Goal: Navigation & Orientation: Find specific page/section

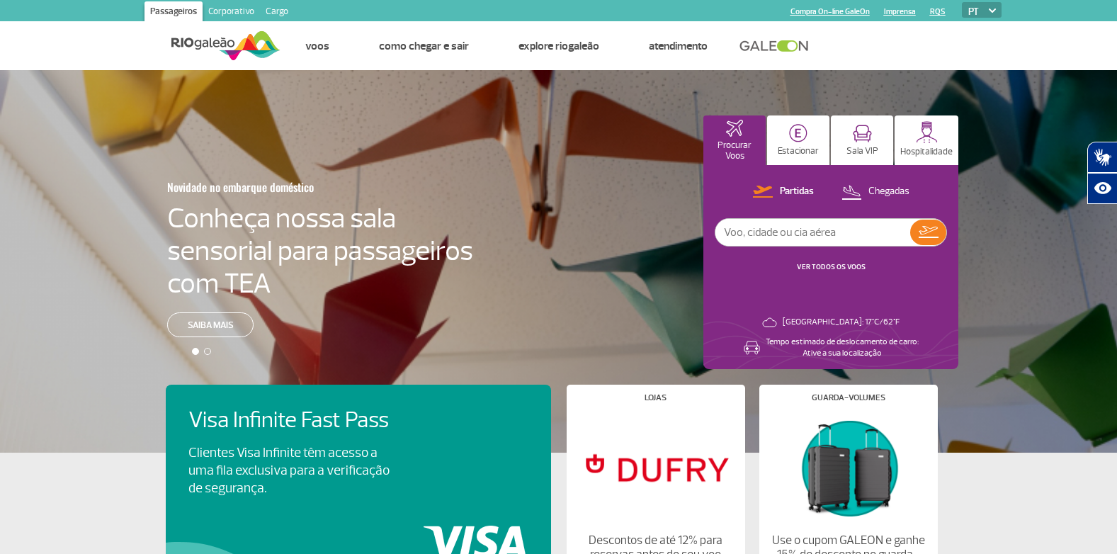
click at [668, 147] on div at bounding box center [564, 273] width 1128 height 407
click at [276, 5] on link "Cargo" at bounding box center [277, 12] width 34 height 23
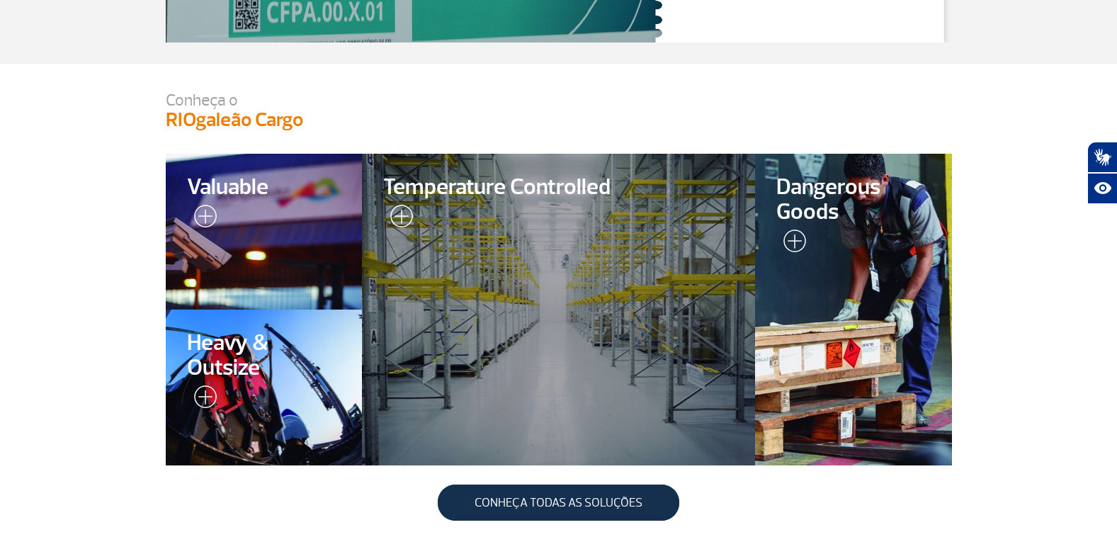
scroll to position [354, 0]
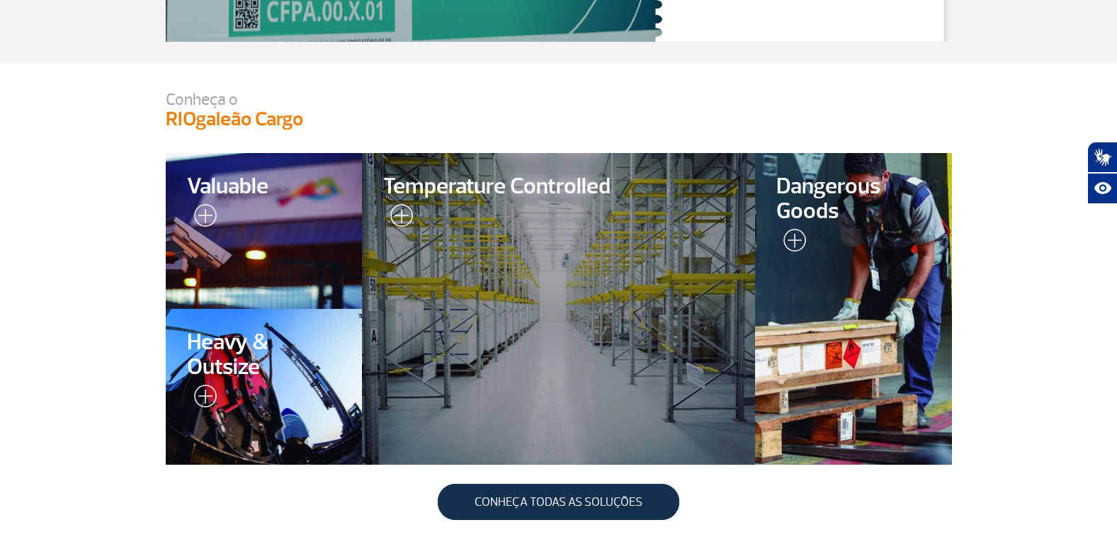
click at [843, 266] on div at bounding box center [853, 309] width 201 height 318
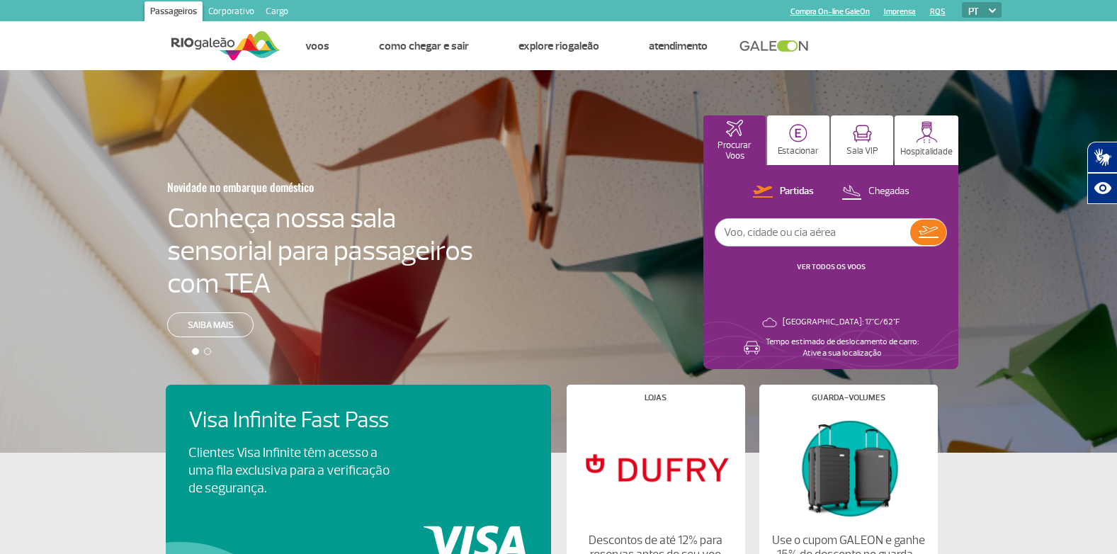
click at [224, 11] on link "Corporativo" at bounding box center [231, 12] width 57 height 23
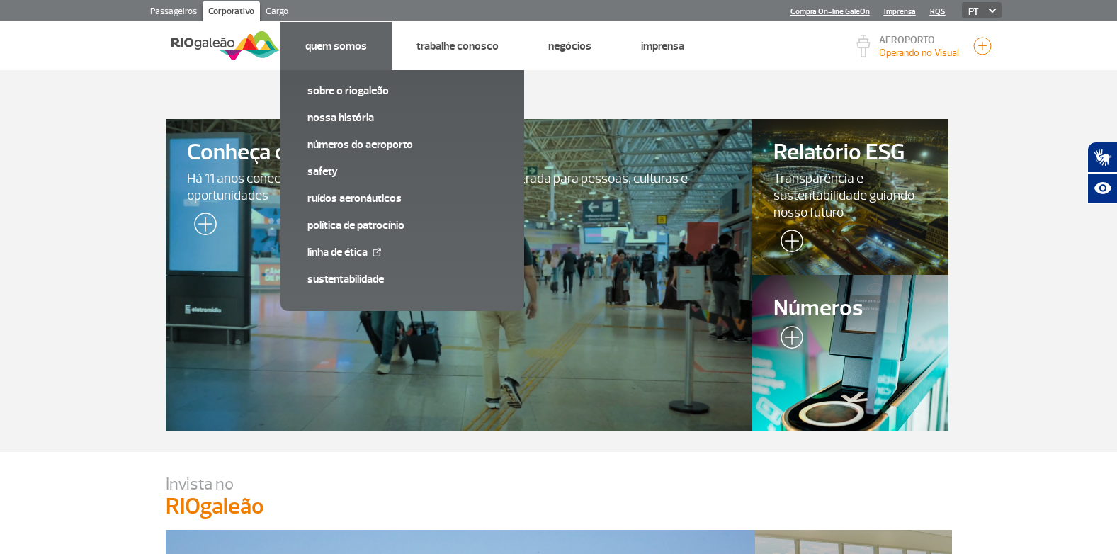
click at [320, 41] on link "Quem Somos" at bounding box center [336, 46] width 62 height 14
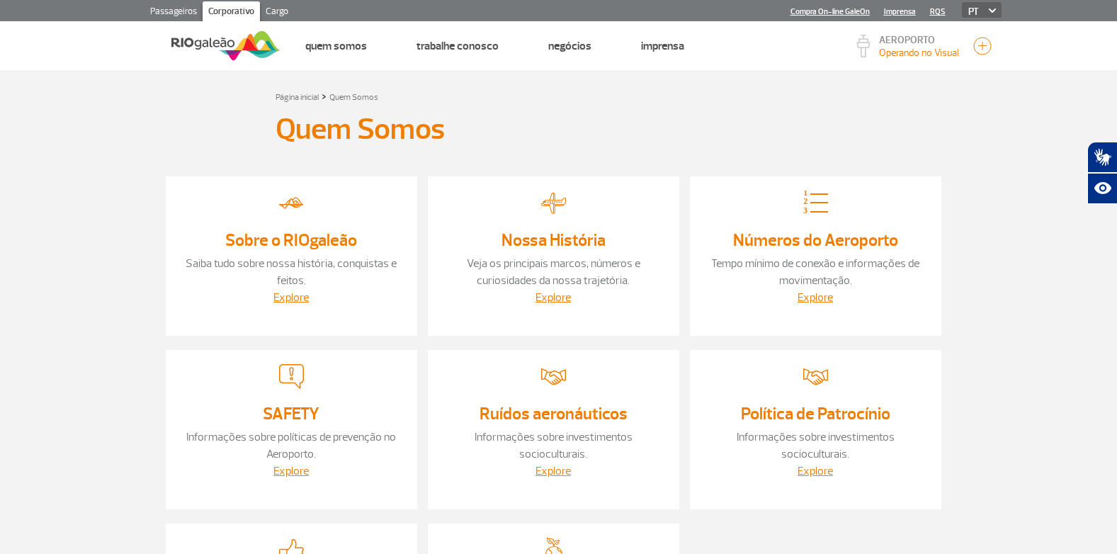
drag, startPoint x: 91, startPoint y: 3, endPoint x: 64, endPoint y: 185, distance: 184.1
click at [64, 185] on section "Página inicial > Quem Somos Quem Somos Sobre o RIOgaleão Saiba tudo sobre nossa…" at bounding box center [558, 394] width 1117 height 648
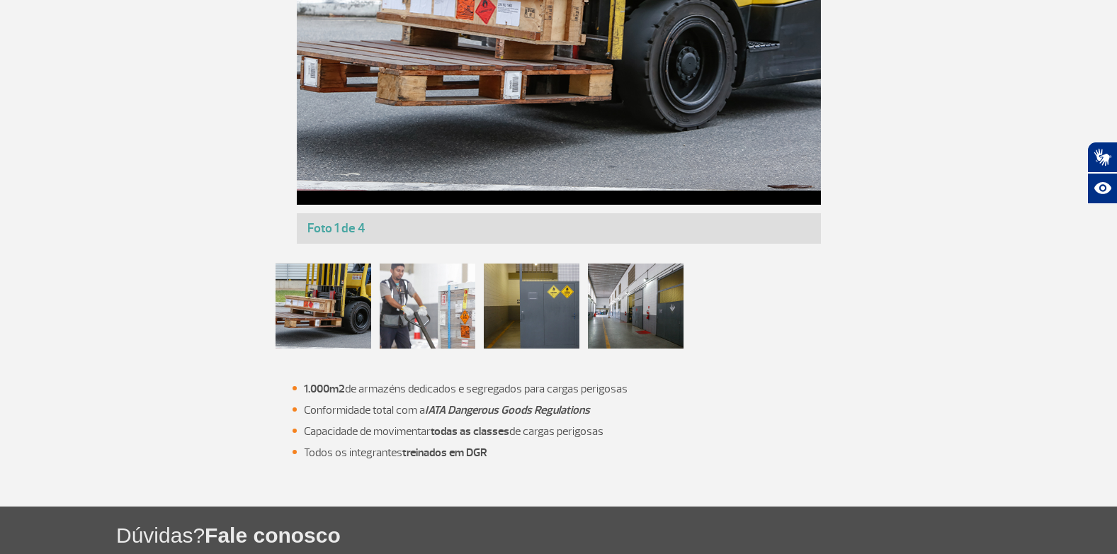
scroll to position [1063, 0]
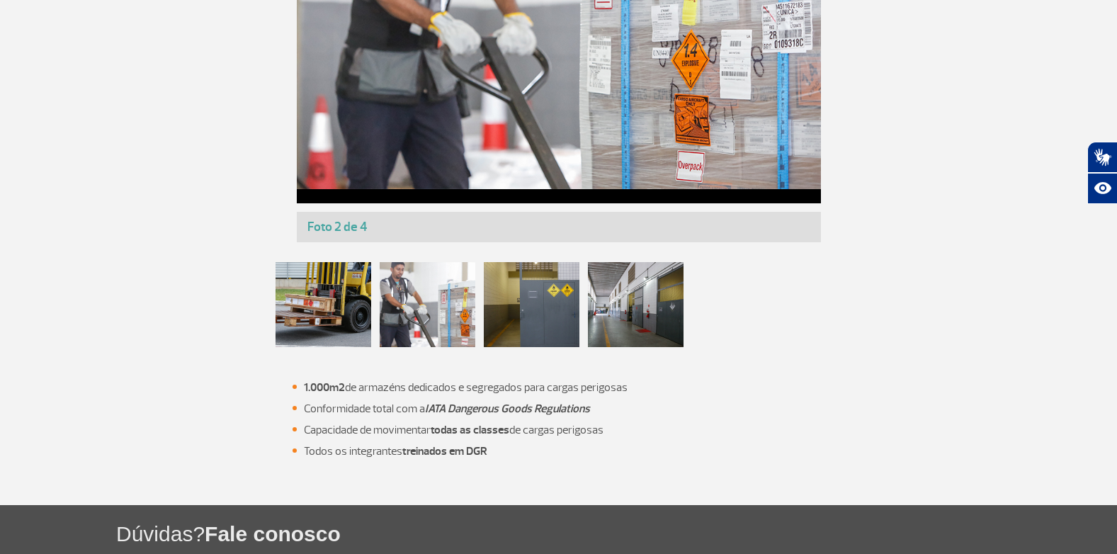
click at [404, 293] on div at bounding box center [428, 304] width 96 height 85
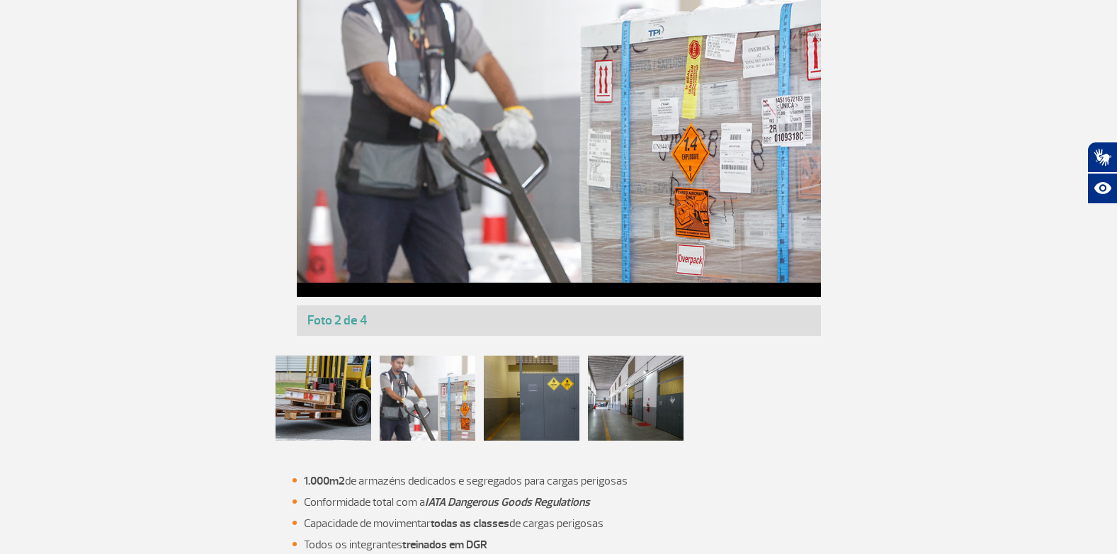
scroll to position [1141, 0]
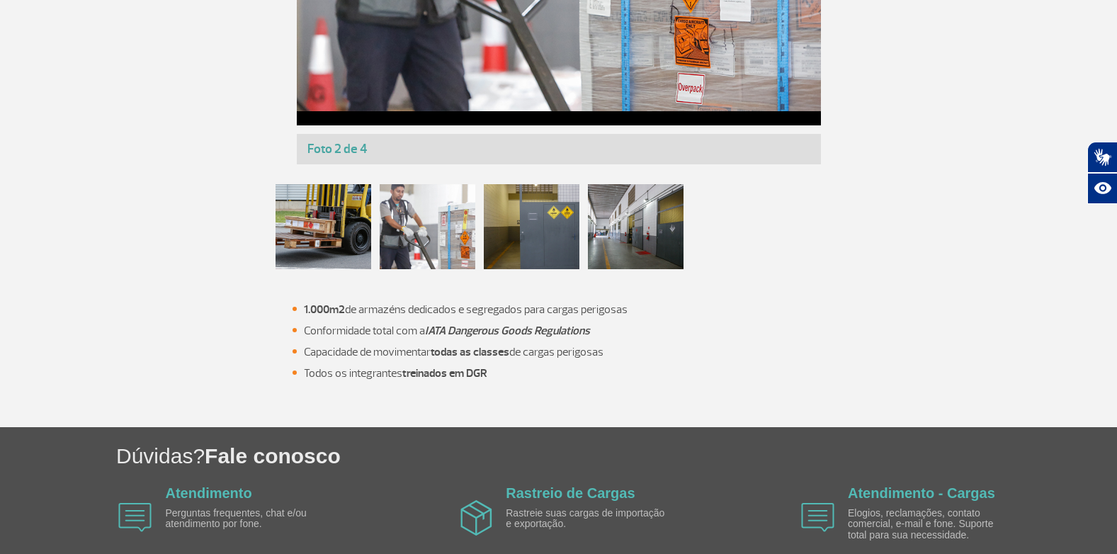
click at [338, 223] on div at bounding box center [324, 226] width 96 height 85
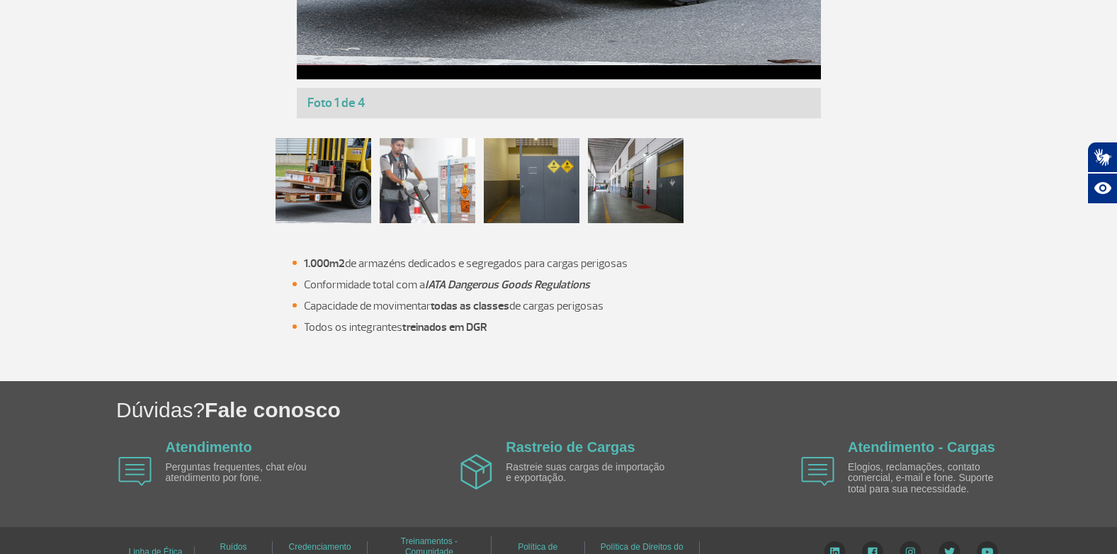
scroll to position [1212, 0]
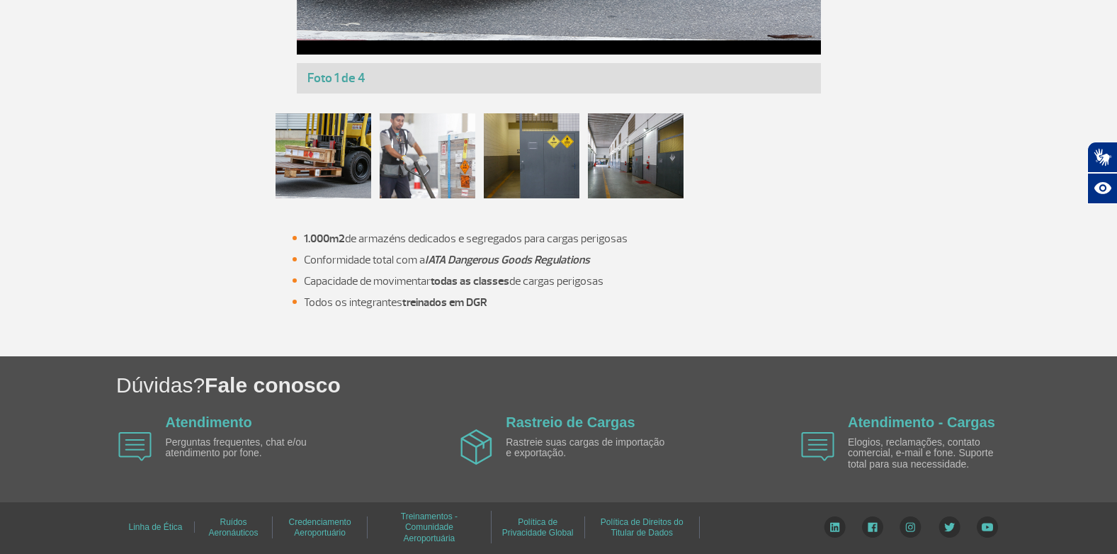
click at [522, 181] on div at bounding box center [532, 155] width 96 height 85
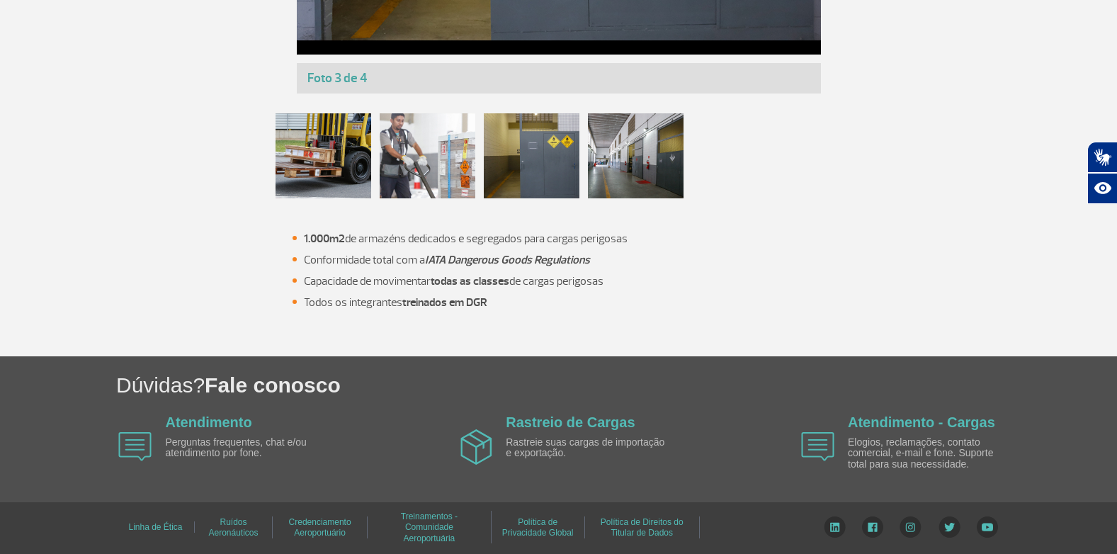
click at [624, 169] on div at bounding box center [636, 155] width 96 height 85
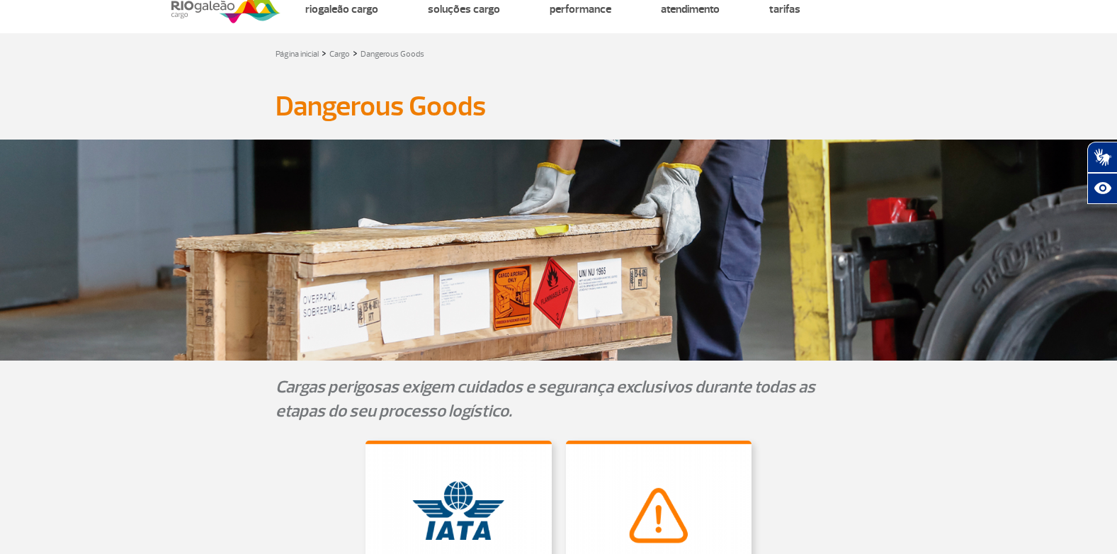
scroll to position [0, 0]
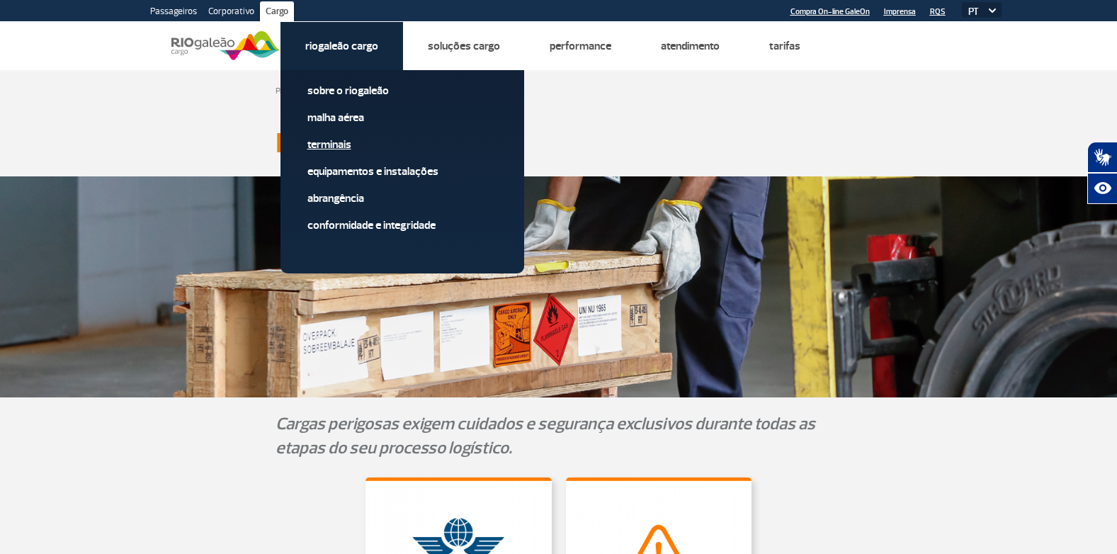
click at [330, 142] on link "Terminais" at bounding box center [403, 145] width 190 height 16
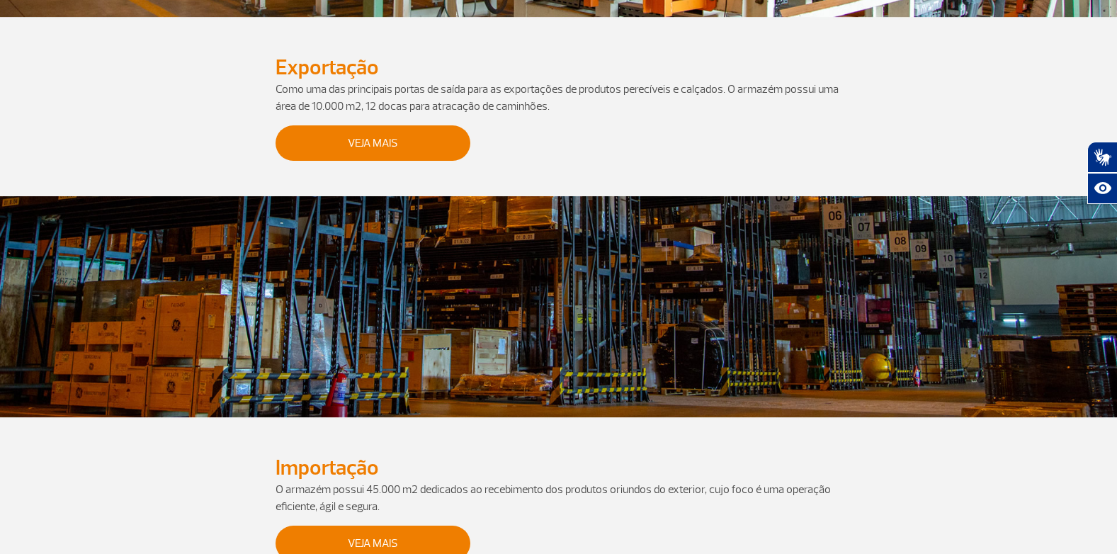
scroll to position [101, 0]
